Goal: Information Seeking & Learning: Find specific fact

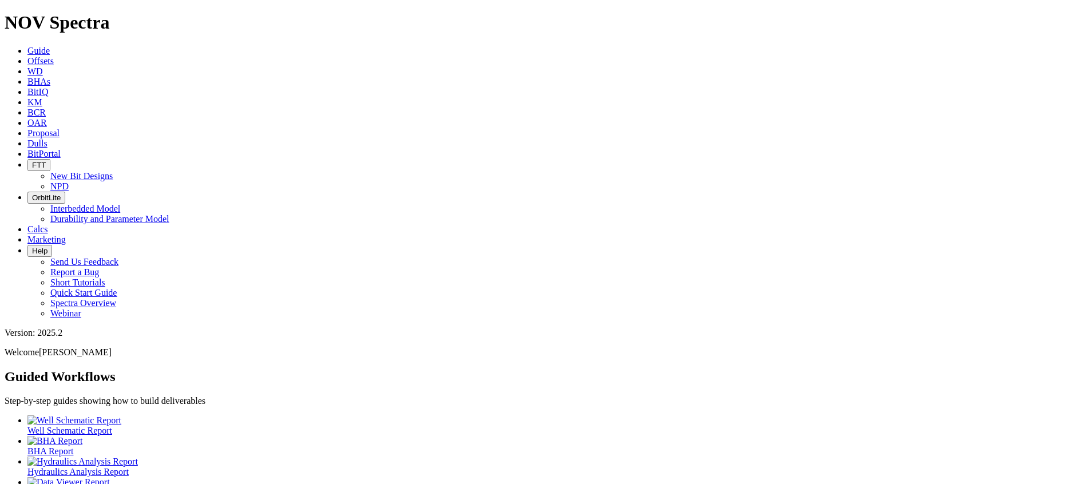
click at [27, 87] on icon at bounding box center [27, 92] width 0 height 10
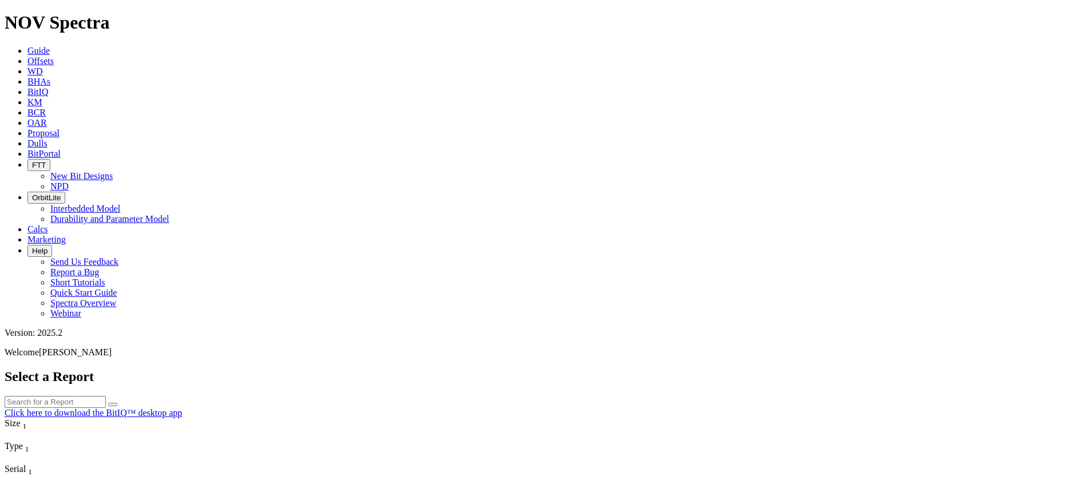
click at [106, 396] on input "text" at bounding box center [55, 402] width 101 height 12
type input "8.5"
click at [117, 403] on button "submit" at bounding box center [112, 404] width 9 height 3
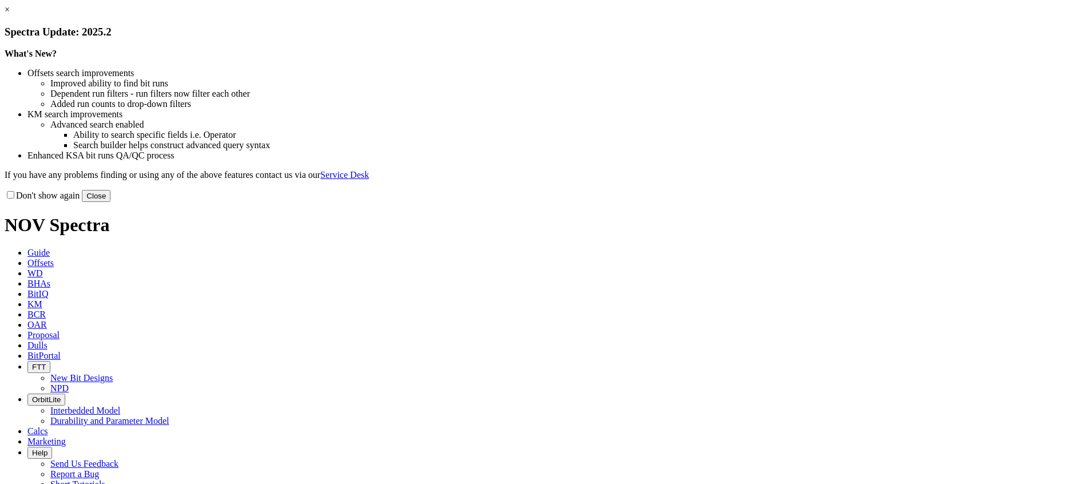
click at [110, 202] on button "Close" at bounding box center [96, 196] width 29 height 12
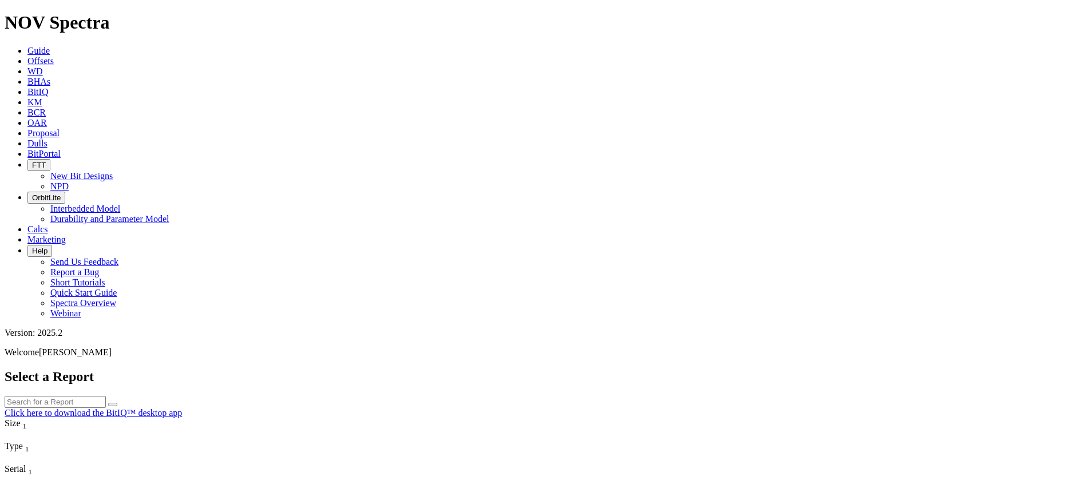
click at [106, 396] on input "text" at bounding box center [55, 402] width 101 height 12
paste input "S320419"
type input "S320419"
click at [117, 403] on button "submit" at bounding box center [112, 404] width 9 height 3
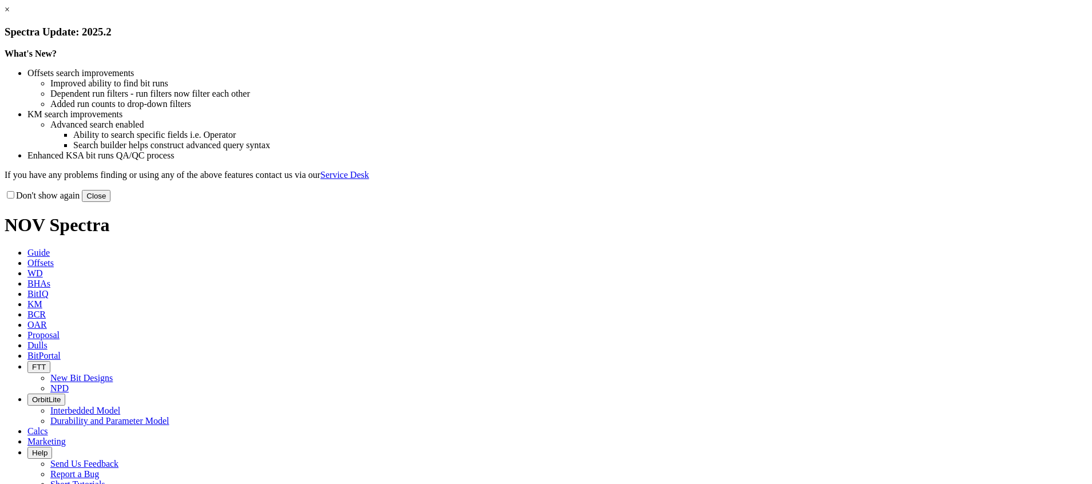
click at [110, 202] on button "Close" at bounding box center [96, 196] width 29 height 12
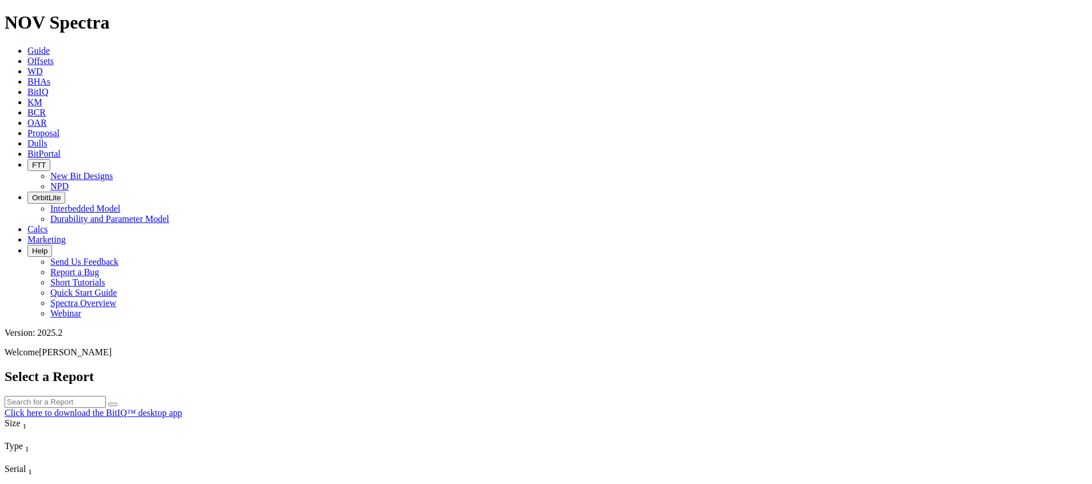
click at [106, 396] on input "text" at bounding box center [55, 402] width 101 height 12
paste input "S320419"
type input "S320419"
click at [113, 405] on icon "submit" at bounding box center [113, 405] width 0 height 0
click at [50, 46] on span "Guide" at bounding box center [38, 51] width 22 height 10
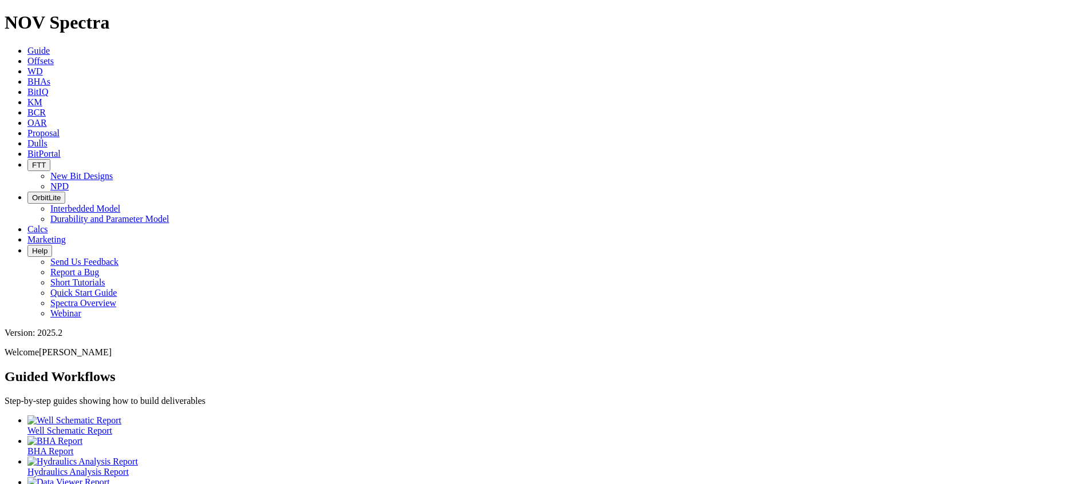
click at [48, 87] on link "BitIQ" at bounding box center [37, 92] width 21 height 10
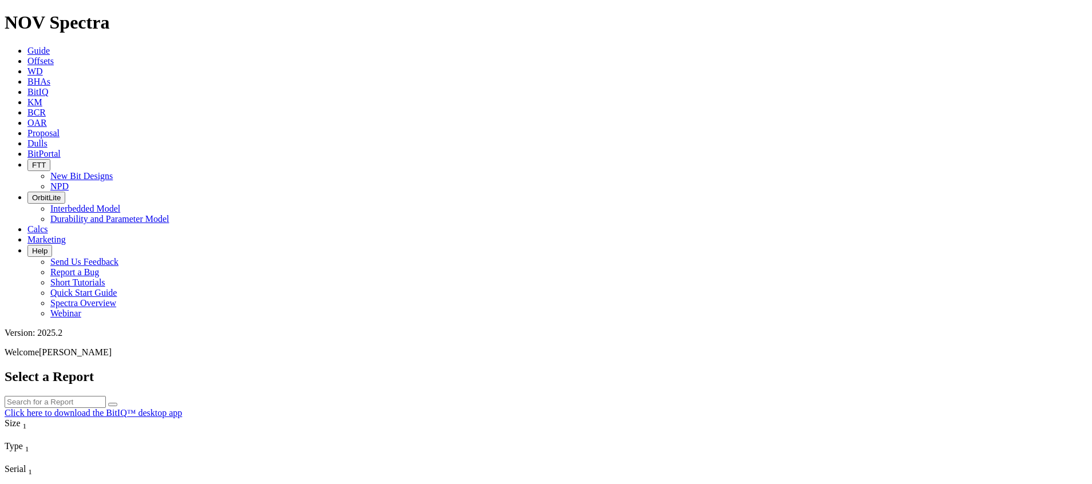
click at [106, 396] on input "text" at bounding box center [55, 402] width 101 height 12
paste input "S320419"
type input "S320419"
click at [113, 405] on icon "submit" at bounding box center [113, 405] width 0 height 0
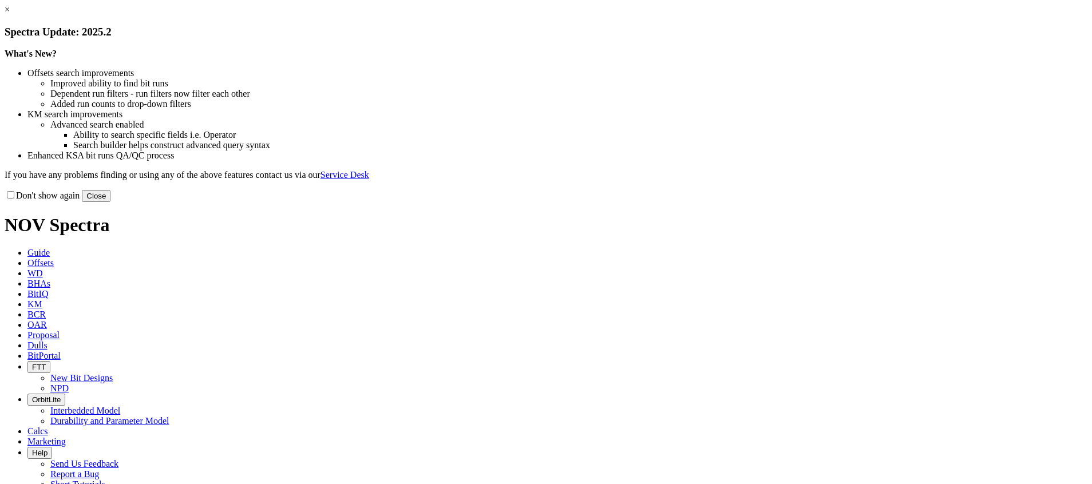
click at [778, 202] on div "Don't show again Close" at bounding box center [546, 195] width 1083 height 13
click at [110, 202] on button "Close" at bounding box center [96, 196] width 29 height 12
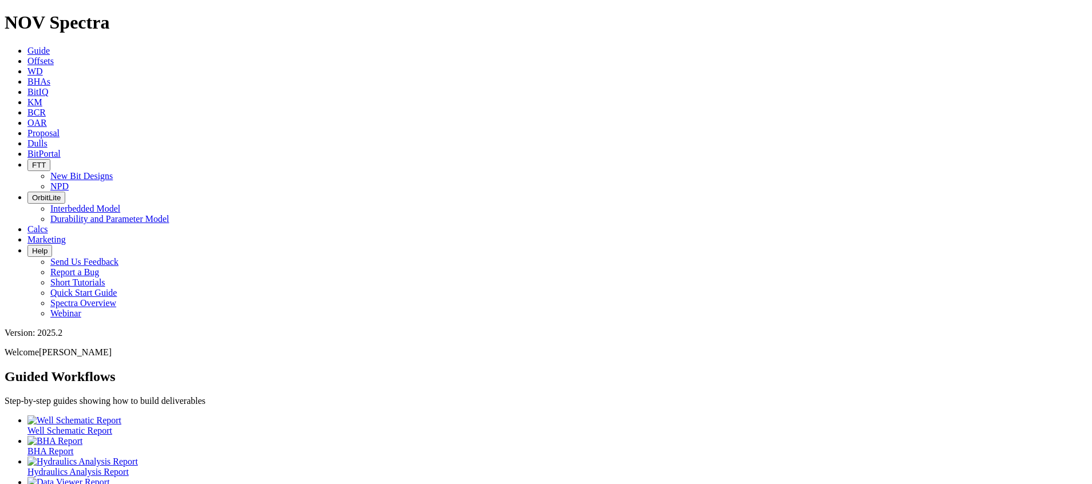
click at [48, 87] on span "BitIQ" at bounding box center [37, 92] width 21 height 10
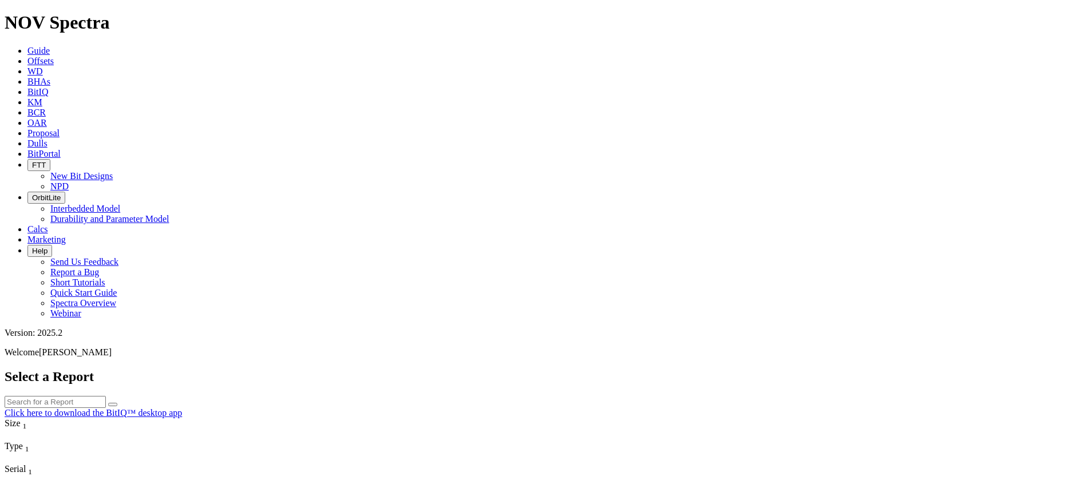
click at [182, 408] on link "Click here to download the BitIQ™ desktop app" at bounding box center [93, 413] width 177 height 10
click at [42, 97] on span "KM" at bounding box center [34, 102] width 15 height 10
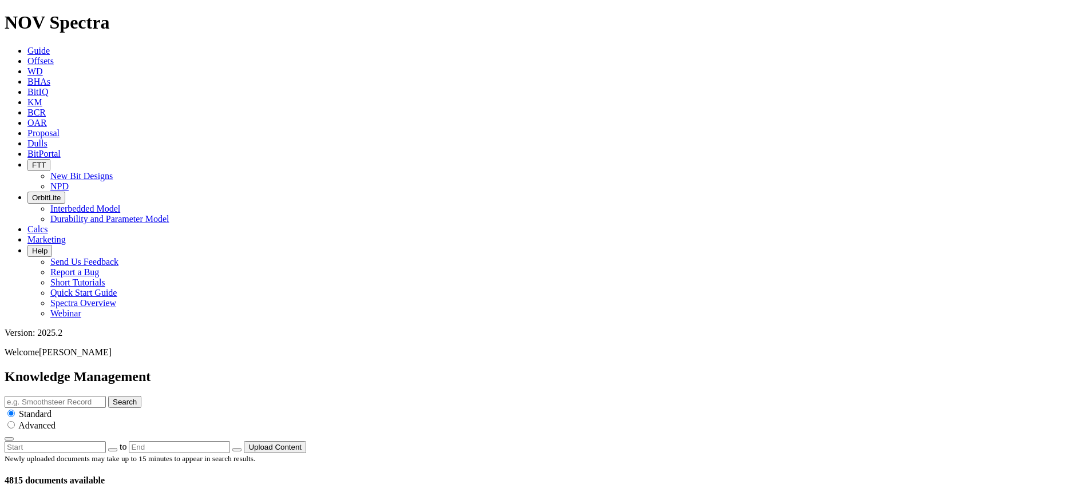
click at [27, 87] on icon at bounding box center [27, 92] width 0 height 10
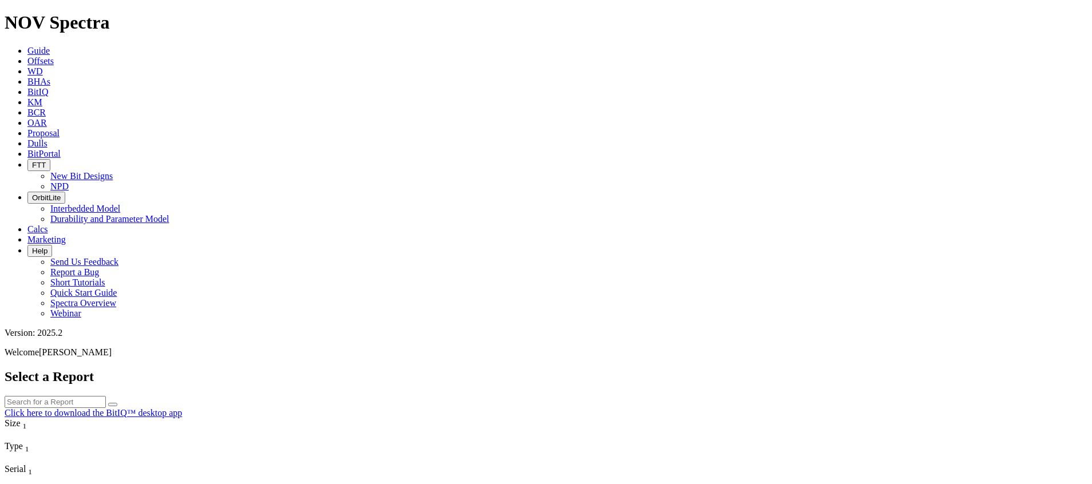
click at [50, 46] on span "Guide" at bounding box center [38, 51] width 22 height 10
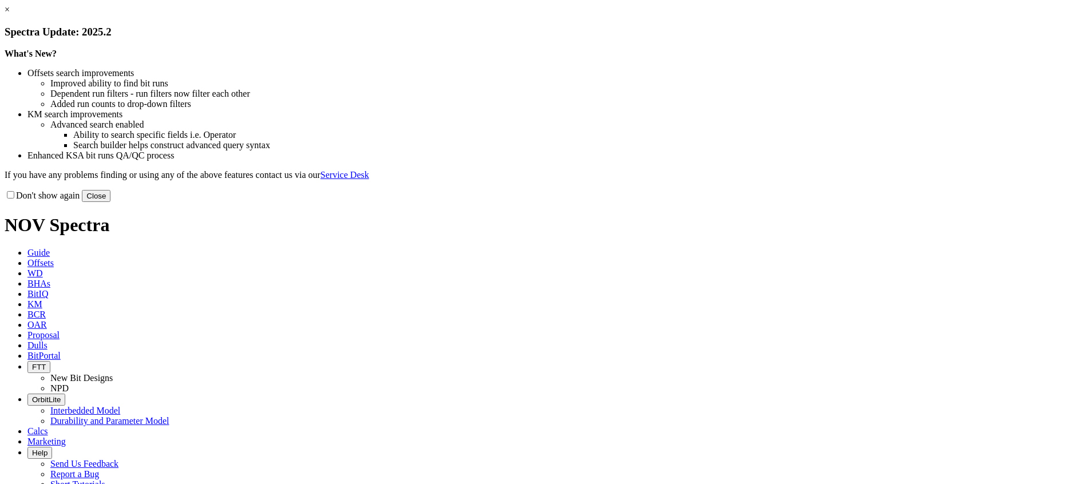
click at [110, 202] on button "Close" at bounding box center [96, 196] width 29 height 12
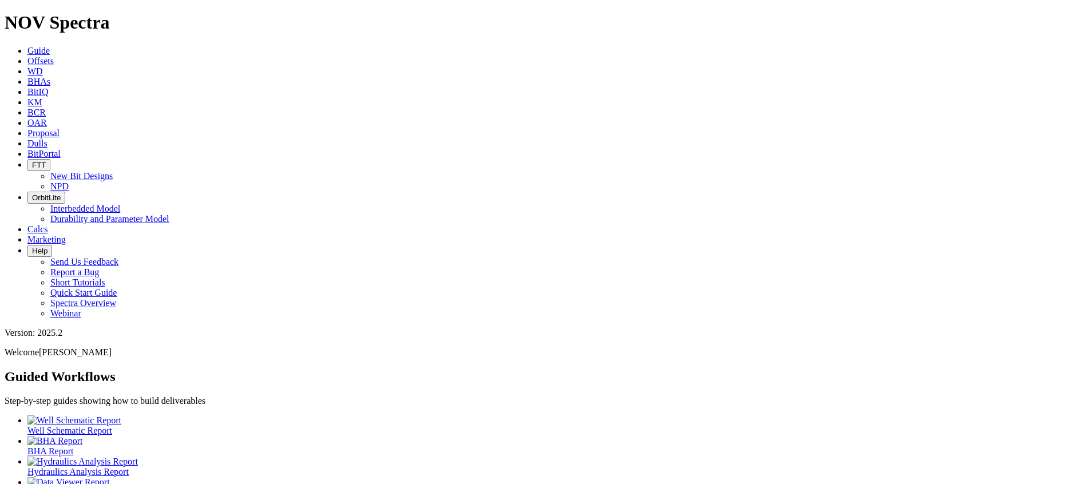
click at [48, 87] on span "BitIQ" at bounding box center [37, 92] width 21 height 10
